Goal: Book appointment/travel/reservation

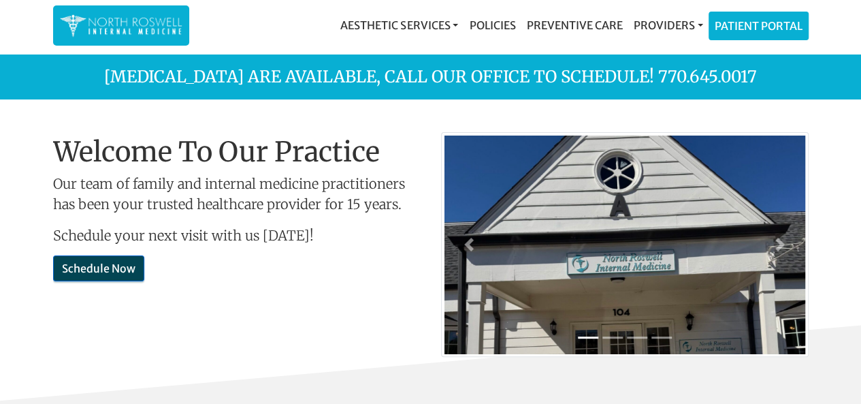
click at [102, 267] on link "Schedule Now" at bounding box center [98, 268] width 91 height 26
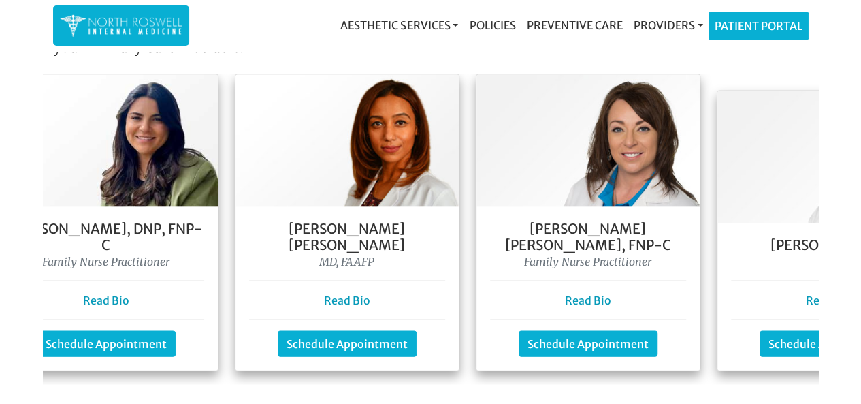
scroll to position [0, 449]
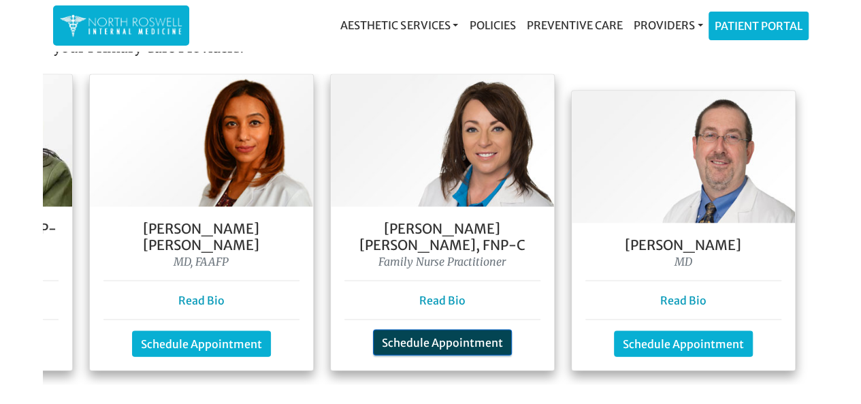
click at [440, 329] on link "Schedule Appointment" at bounding box center [442, 342] width 139 height 26
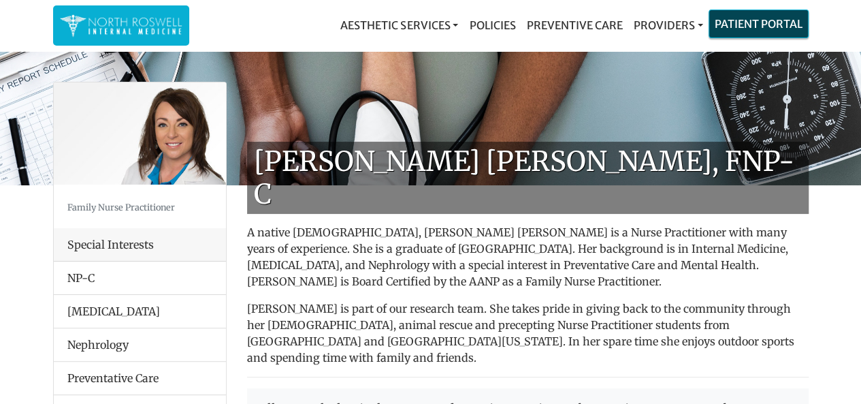
click at [767, 25] on link "Patient Portal" at bounding box center [758, 23] width 99 height 27
